Goal: Transaction & Acquisition: Purchase product/service

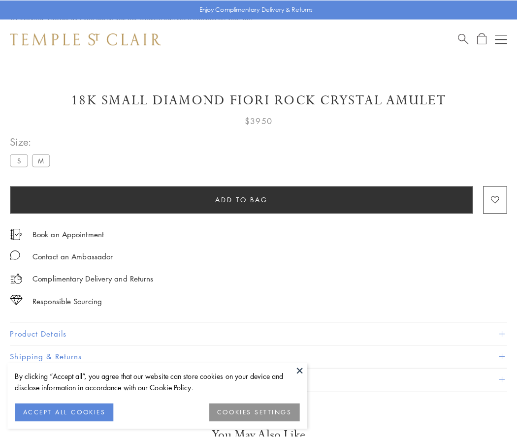
scroll to position [54, 0]
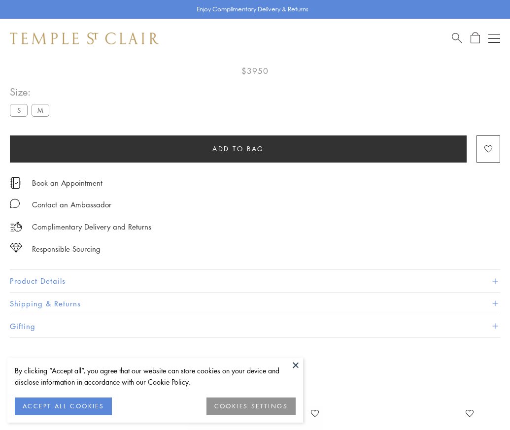
click at [238, 143] on span "Add to bag" at bounding box center [238, 148] width 52 height 11
